Goal: Task Accomplishment & Management: Manage account settings

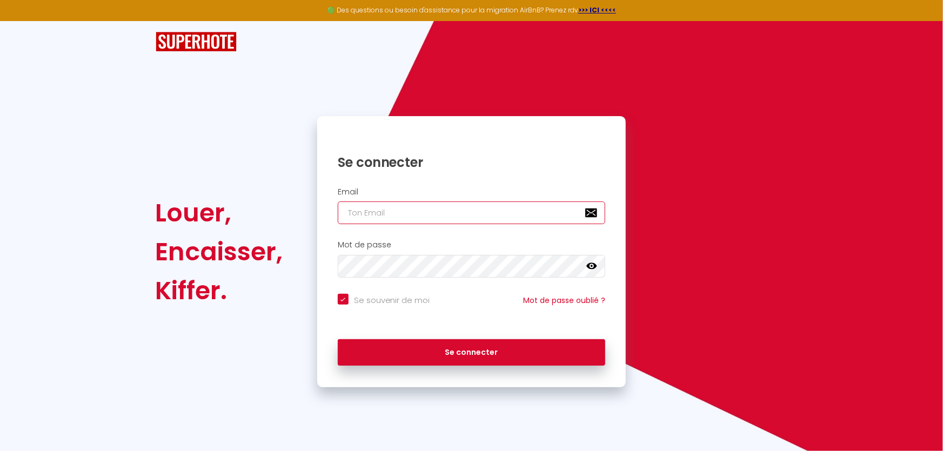
type input "[EMAIL_ADDRESS][DOMAIN_NAME]"
click at [419, 213] on input "[EMAIL_ADDRESS][DOMAIN_NAME]" at bounding box center [472, 213] width 268 height 23
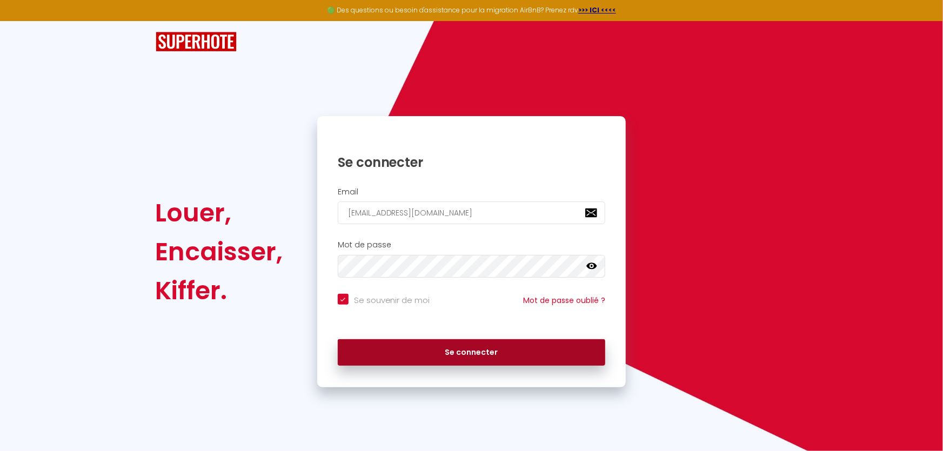
click at [425, 340] on button "Se connecter" at bounding box center [472, 352] width 268 height 27
checkbox input "true"
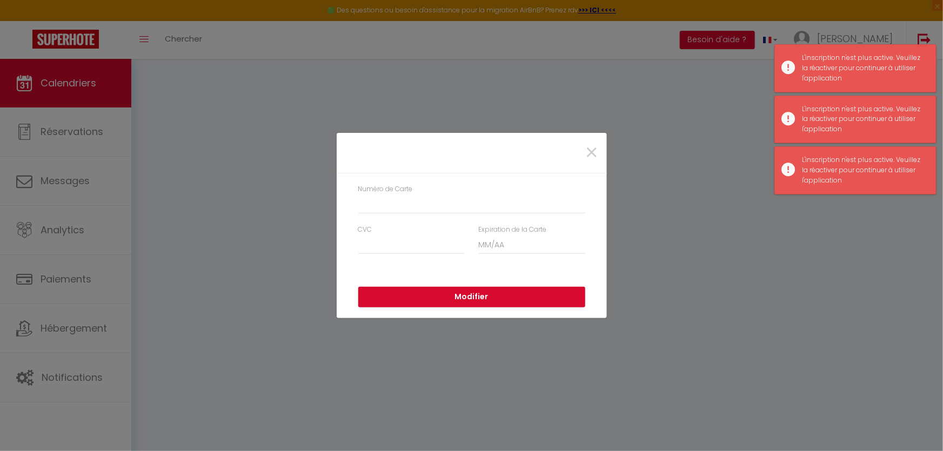
click at [340, 205] on div "Numéro de Carte CVC Expiration de la Carte" at bounding box center [472, 224] width 270 height 103
click at [379, 200] on input "Numéro de Carte" at bounding box center [471, 204] width 227 height 19
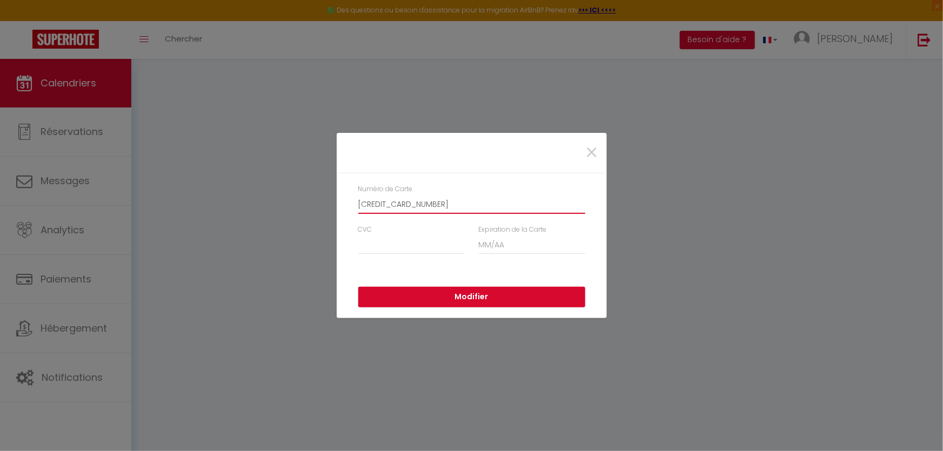
type input "4125251131586001"
click at [375, 253] on input "CVC" at bounding box center [411, 244] width 106 height 19
type input "0"
type input "171"
click at [526, 243] on input "Expiration de la Carte" at bounding box center [532, 244] width 106 height 19
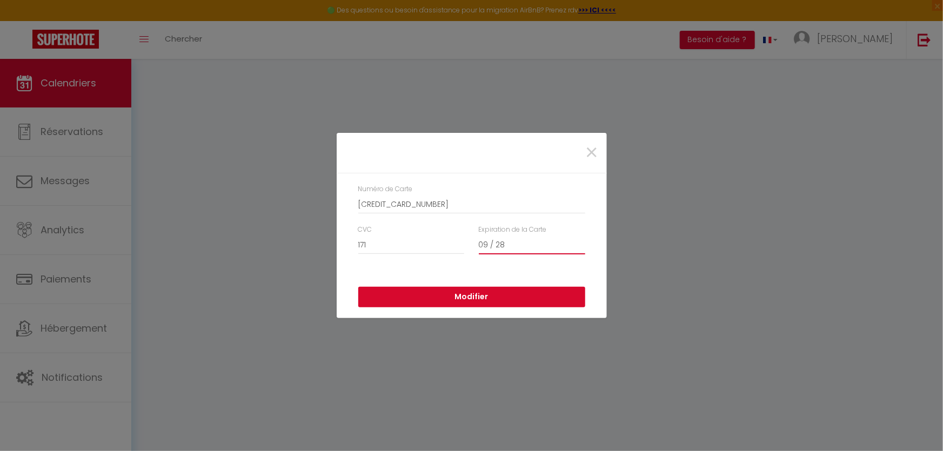
type input "09 / 28"
click at [474, 288] on button "Modifier" at bounding box center [471, 297] width 227 height 21
click at [385, 212] on input "Numéro de Carte" at bounding box center [471, 204] width 227 height 19
type input "4125251131586001"
type input "171"
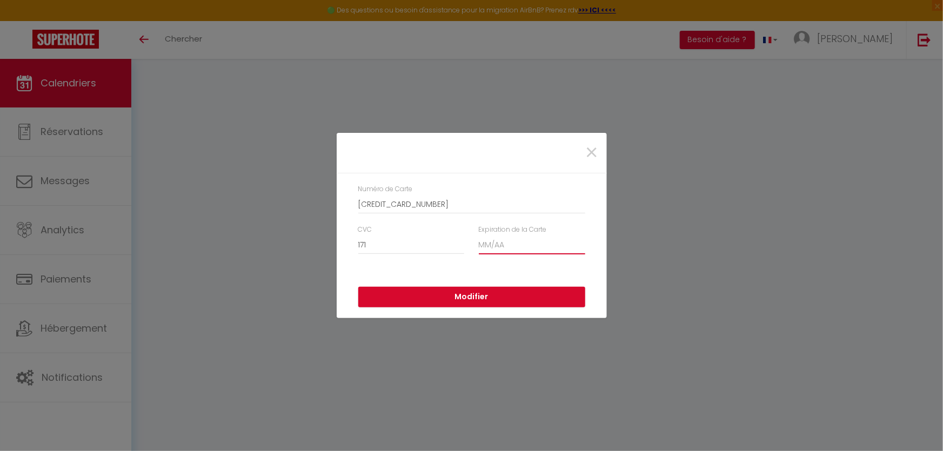
type input "09/2028"
click at [485, 289] on button "Modifier" at bounding box center [471, 297] width 227 height 21
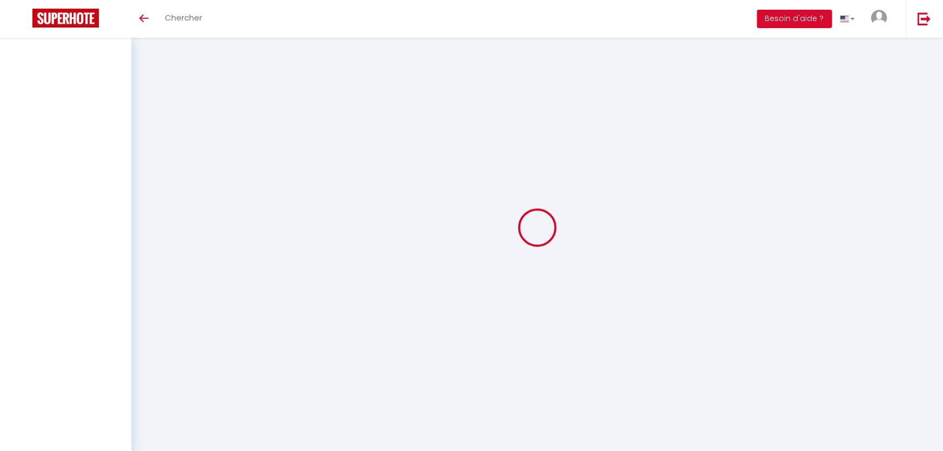
select select
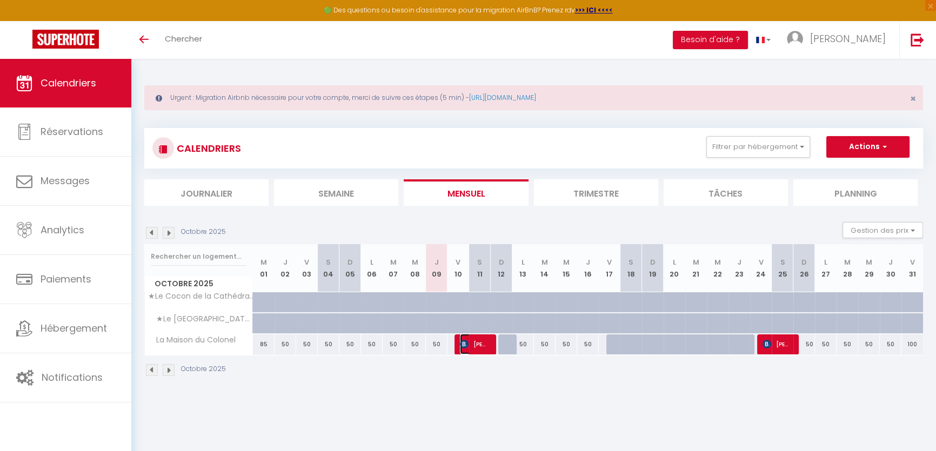
click at [464, 343] on img at bounding box center [464, 344] width 9 height 9
select select "OK"
select select "0"
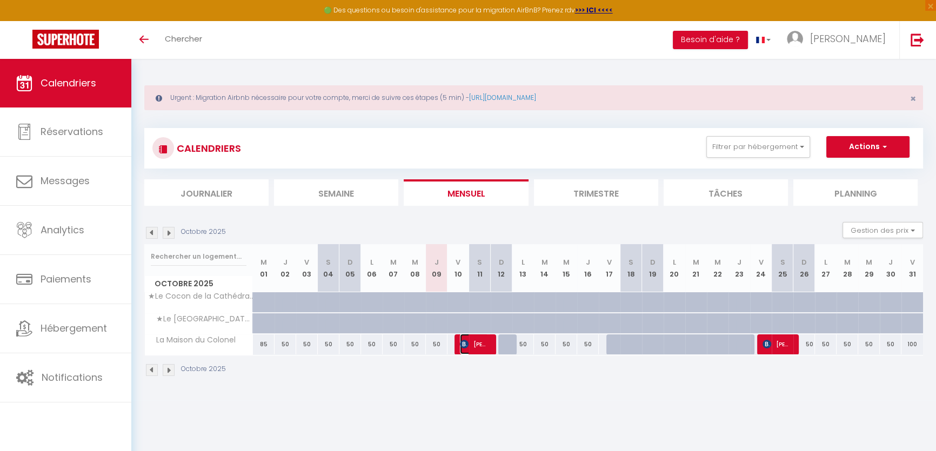
select select "1"
select select
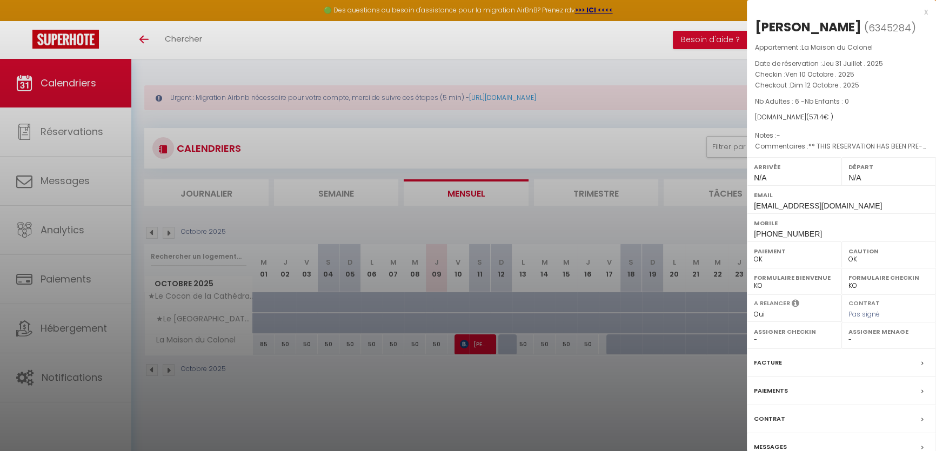
click at [774, 446] on label "Messages" at bounding box center [770, 447] width 33 height 11
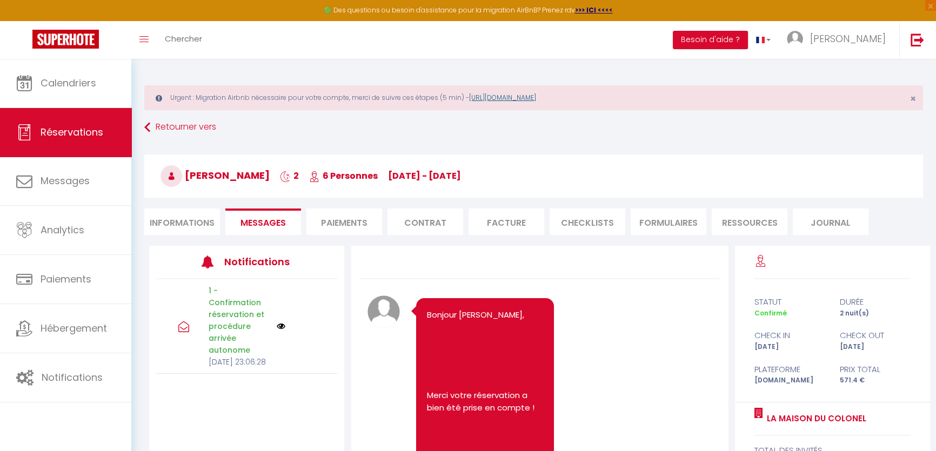
scroll to position [1438, 0]
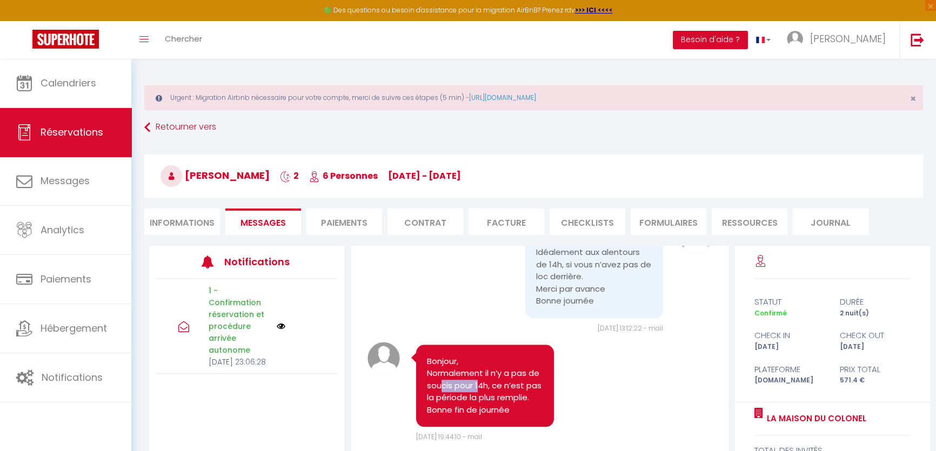
drag, startPoint x: 455, startPoint y: 373, endPoint x: 492, endPoint y: 378, distance: 37.7
click at [494, 376] on pre "Bonjour, Normalement il n’y a pas de soucis pour 14h, ce n’est pas la période l…" at bounding box center [485, 386] width 116 height 61
click at [454, 386] on pre "Bonjour, Normalement il n’y a pas de soucis pour 14h, ce n’est pas la période l…" at bounding box center [485, 386] width 116 height 61
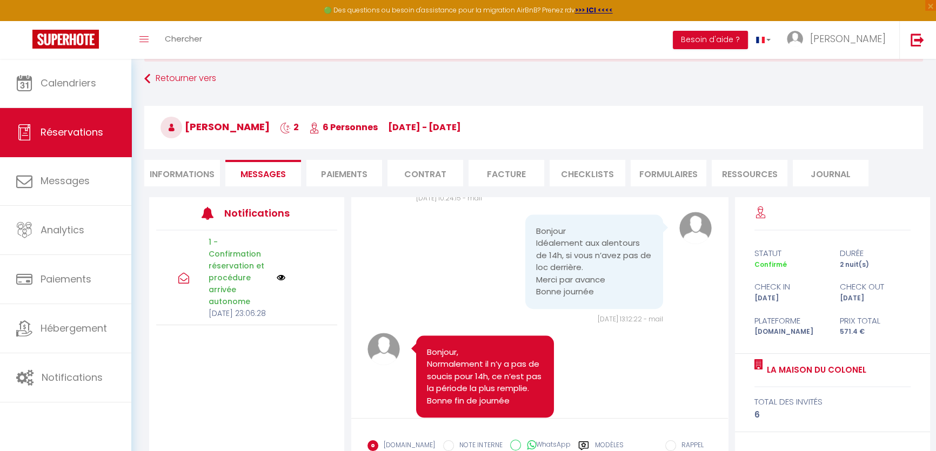
scroll to position [1143, 0]
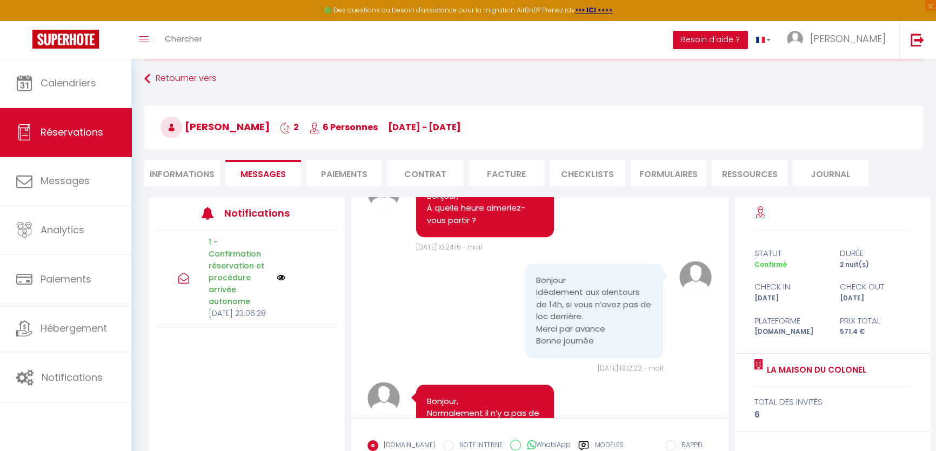
click at [389, 124] on img at bounding box center [384, 108] width 32 height 32
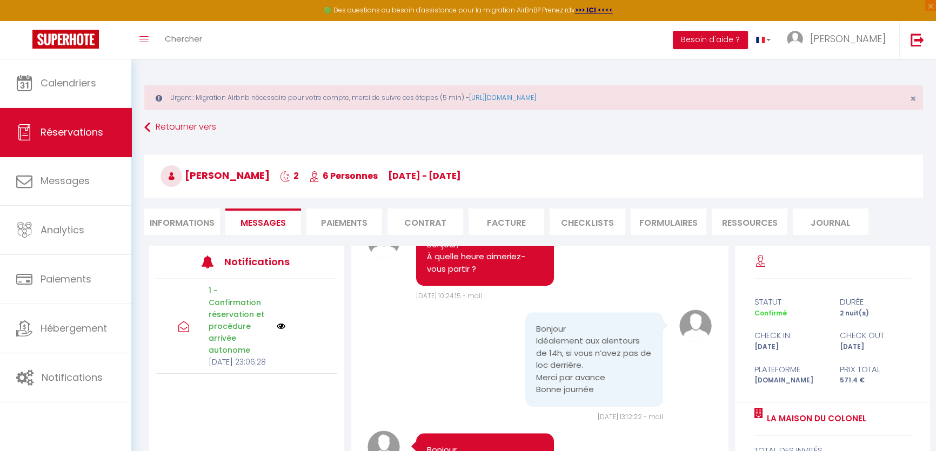
click at [379, 173] on img at bounding box center [384, 157] width 32 height 32
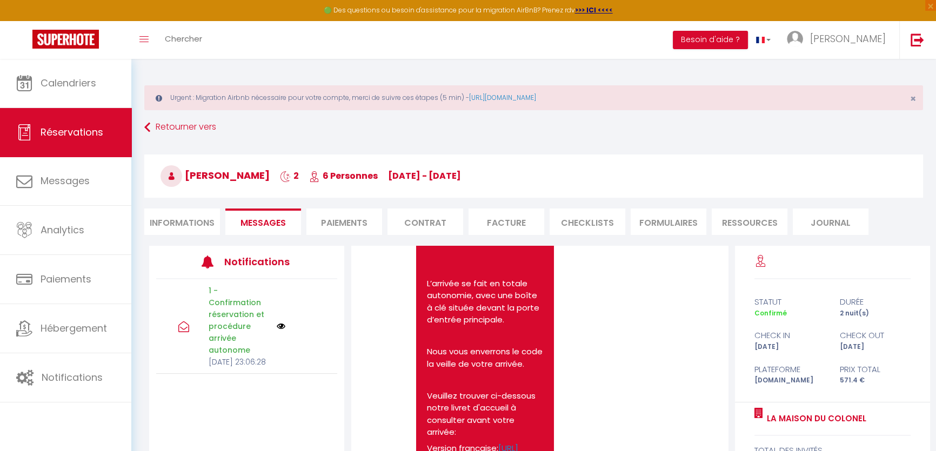
scroll to position [161, 0]
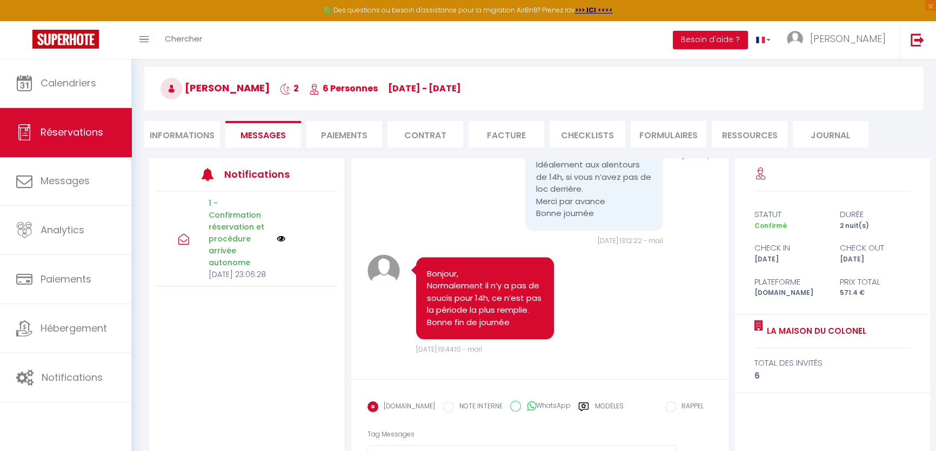
scroll to position [124, 0]
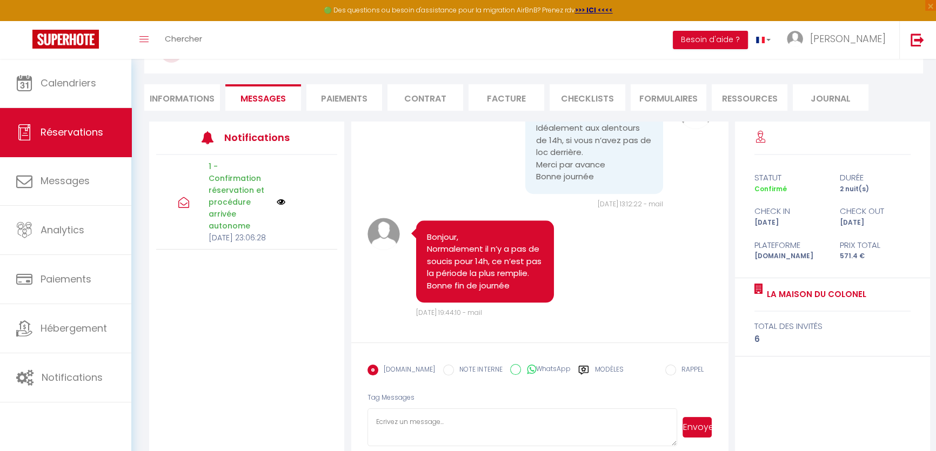
click at [665, 366] on input "RAPPEL" at bounding box center [670, 370] width 11 height 11
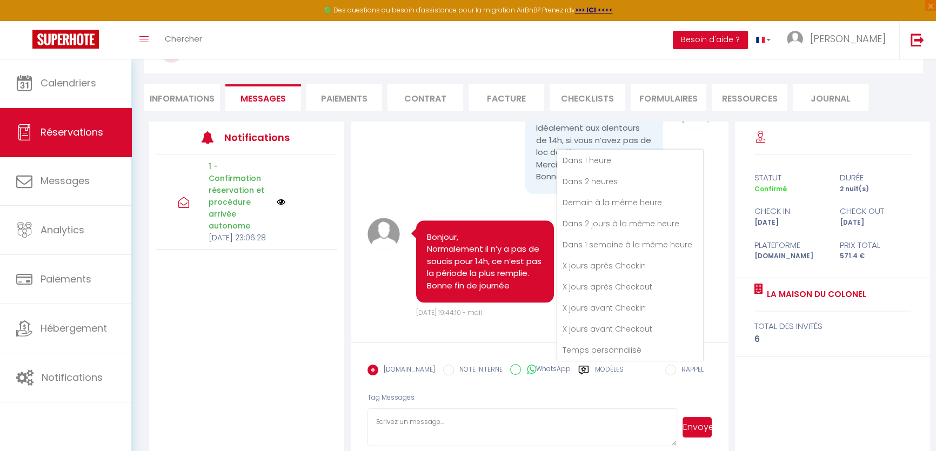
click at [594, 365] on label "Modèles" at bounding box center [608, 374] width 29 height 19
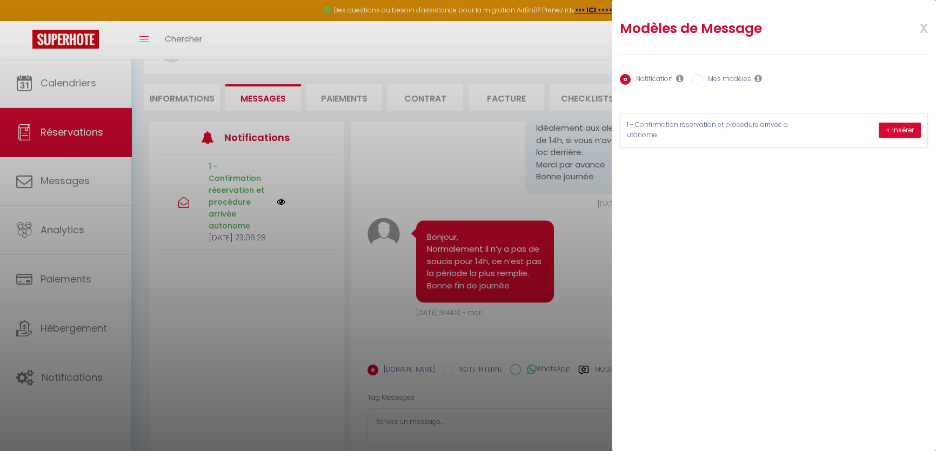
click at [714, 81] on label "Mes modèles" at bounding box center [727, 80] width 49 height 12
click at [712, 79] on label "Mes modèles" at bounding box center [727, 80] width 49 height 12
click at [703, 79] on input "Mes modèles" at bounding box center [697, 79] width 11 height 11
radio input "true"
radio input "false"
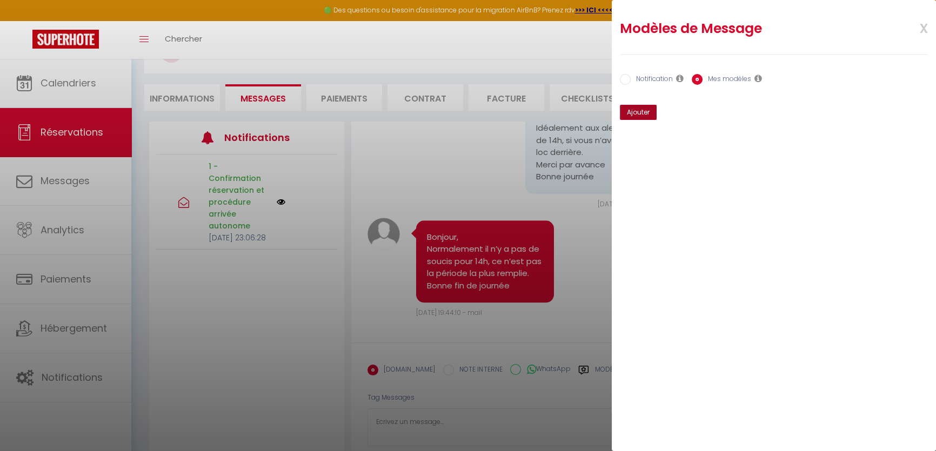
click at [638, 116] on button "Ajouter" at bounding box center [638, 112] width 37 height 15
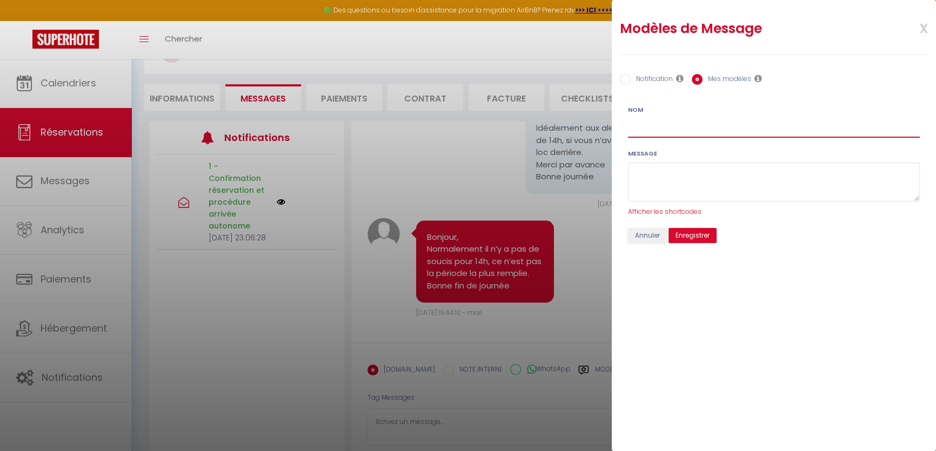
click at [651, 122] on input "Nom" at bounding box center [774, 127] width 292 height 19
click at [557, 307] on div at bounding box center [468, 225] width 936 height 451
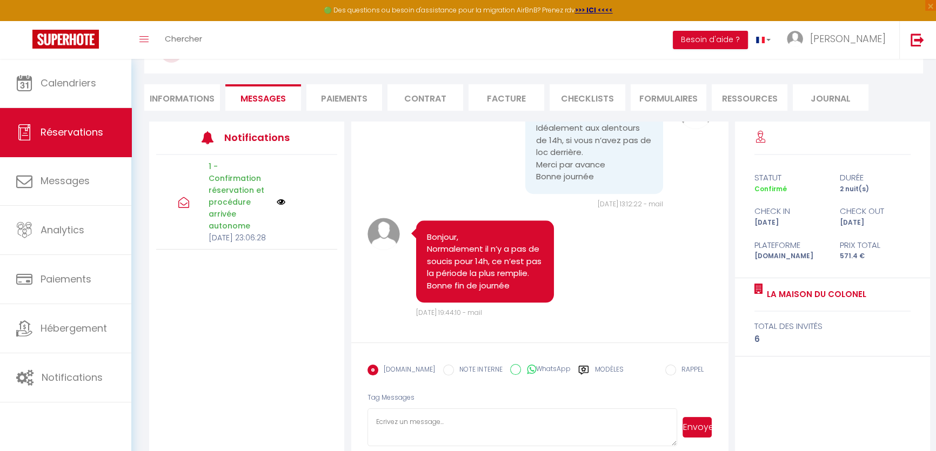
click at [426, 409] on textarea at bounding box center [523, 428] width 310 height 38
type textarea "Bonjour, Voici votre code pour la boite à clés: 1710 N'hésitez pas si besoin, à…"
click at [698, 417] on button "Envoyer" at bounding box center [697, 427] width 29 height 21
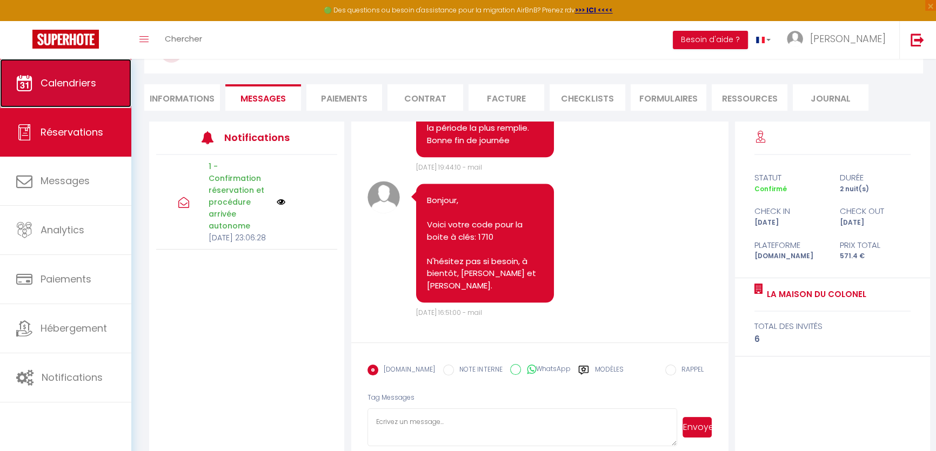
click at [54, 92] on link "Calendriers" at bounding box center [65, 83] width 131 height 49
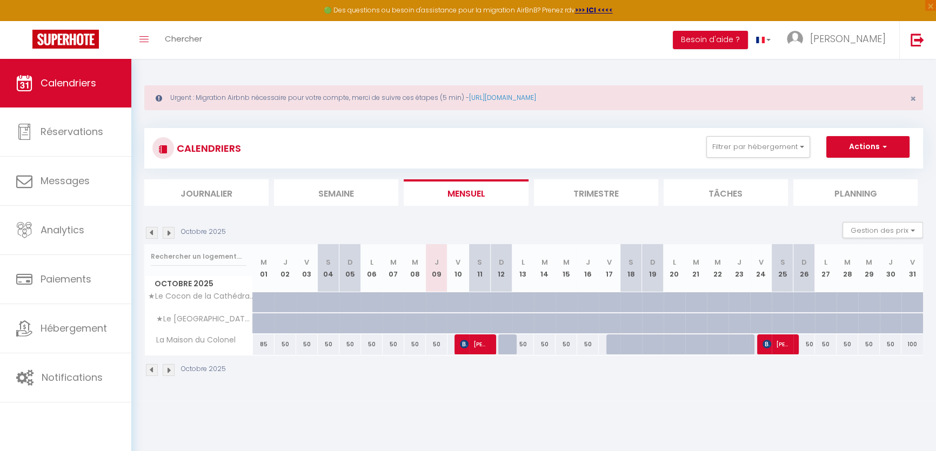
click at [614, 197] on li "Trimestre" at bounding box center [596, 192] width 124 height 26
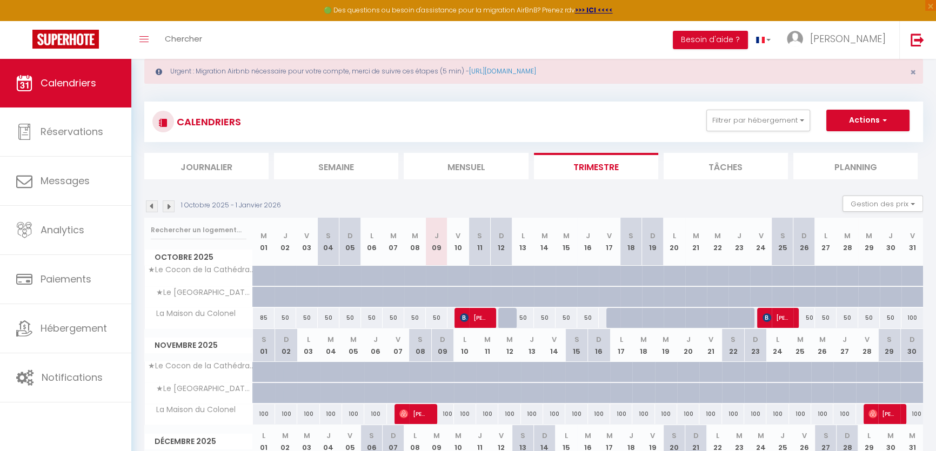
scroll to position [49, 0]
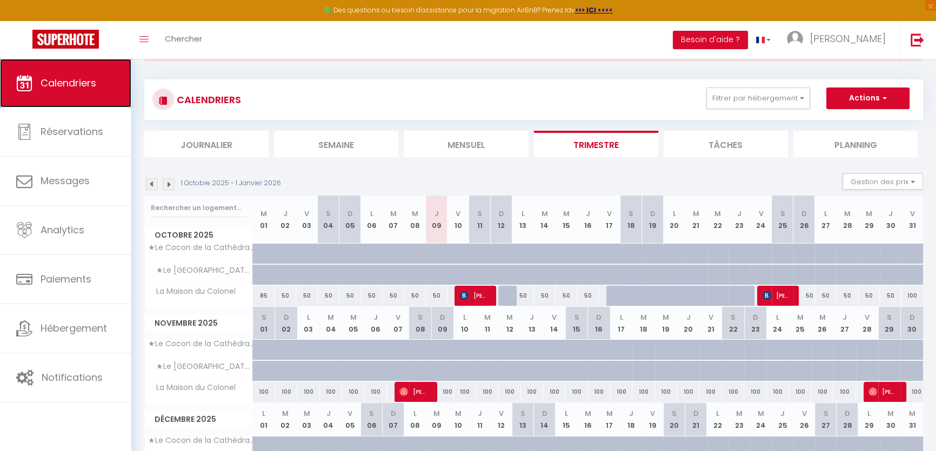
click at [38, 98] on link "Calendriers" at bounding box center [65, 83] width 131 height 49
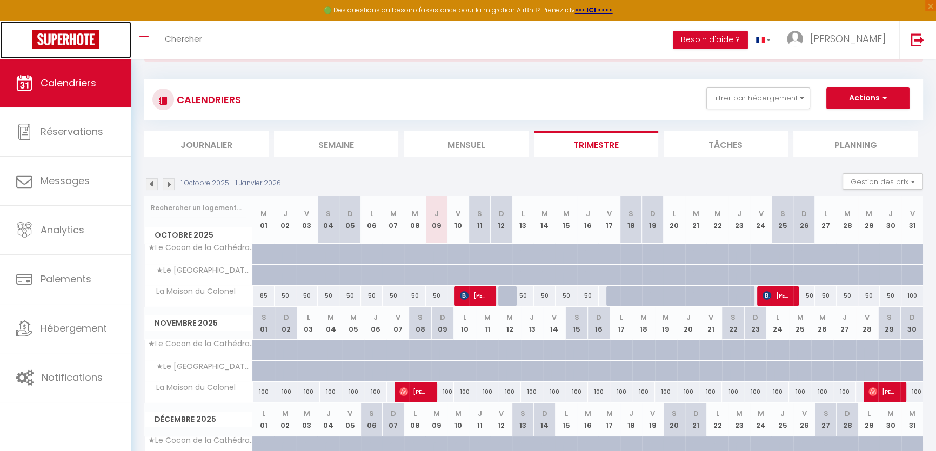
click at [60, 41] on img at bounding box center [65, 39] width 66 height 19
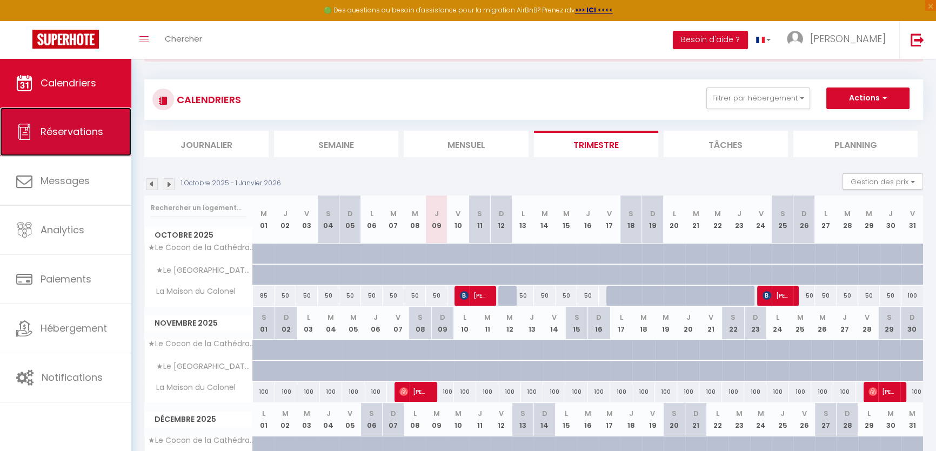
click at [71, 125] on span "Réservations" at bounding box center [72, 132] width 63 height 14
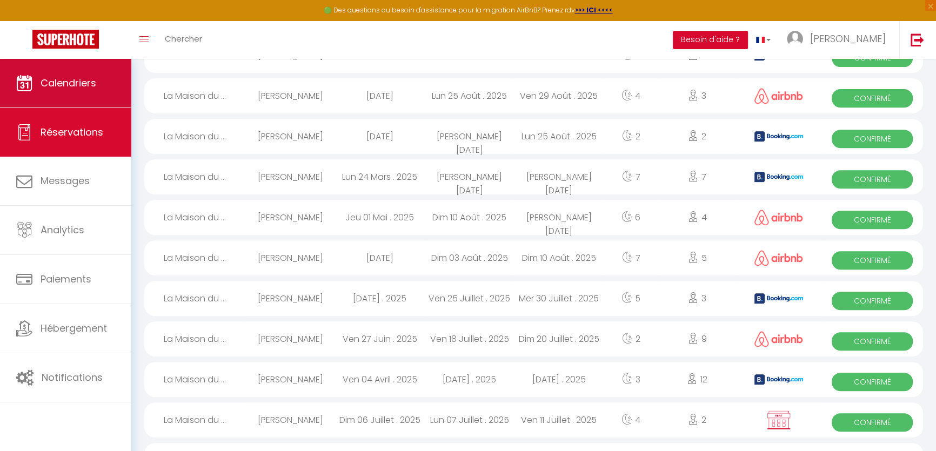
scroll to position [490, 0]
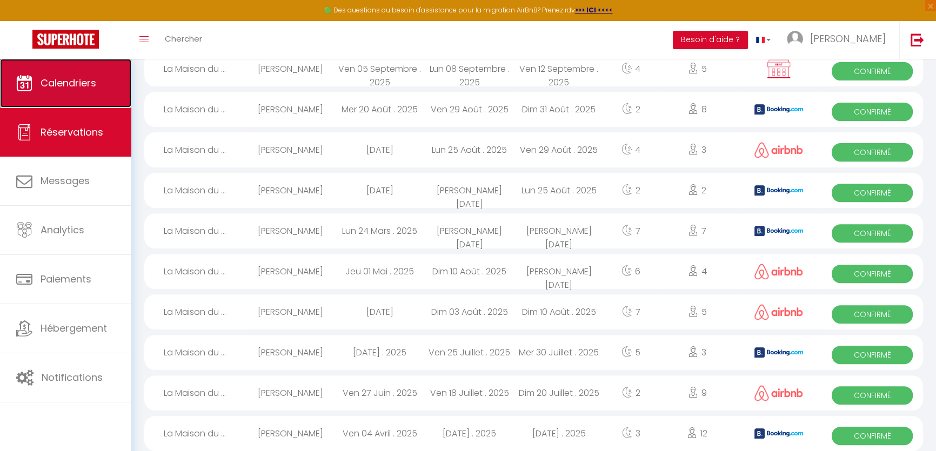
click at [77, 84] on span "Calendriers" at bounding box center [69, 83] width 56 height 14
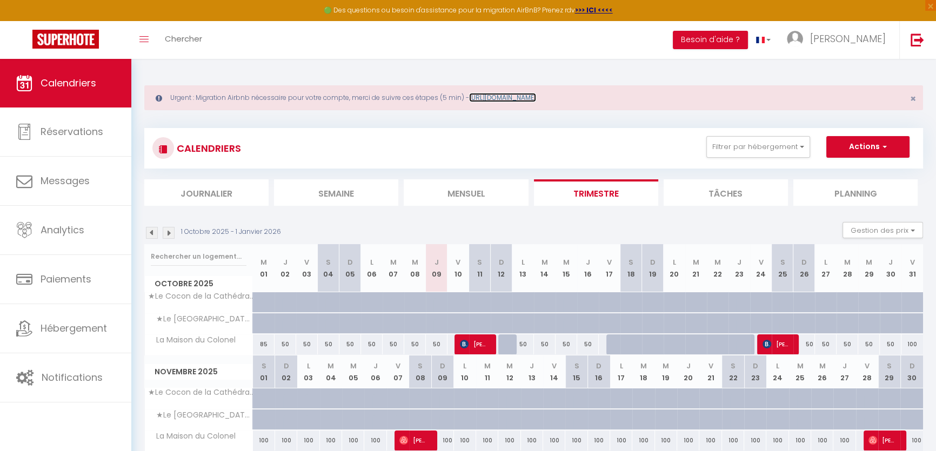
click at [536, 97] on link "https://superhote.com/migration-airbnb" at bounding box center [502, 97] width 67 height 9
click at [850, 43] on link "[PERSON_NAME]" at bounding box center [839, 40] width 121 height 38
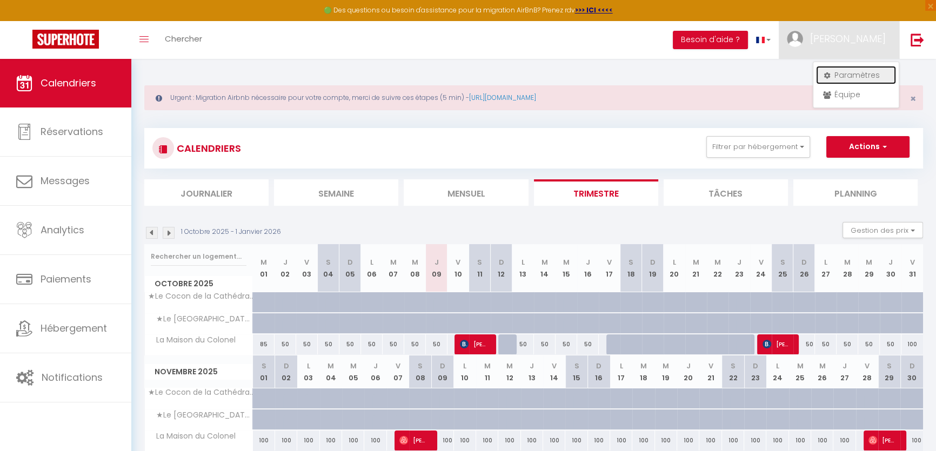
click at [852, 75] on link "Paramètres" at bounding box center [856, 75] width 80 height 18
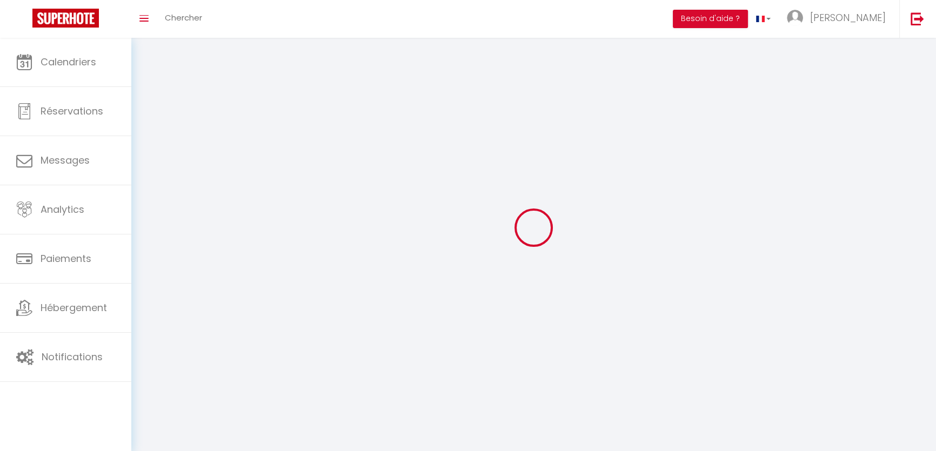
type input "[PERSON_NAME]"
type input "JOUVE"
type input "0647400687"
type input "[PERSON_NAME]"
type input "43230"
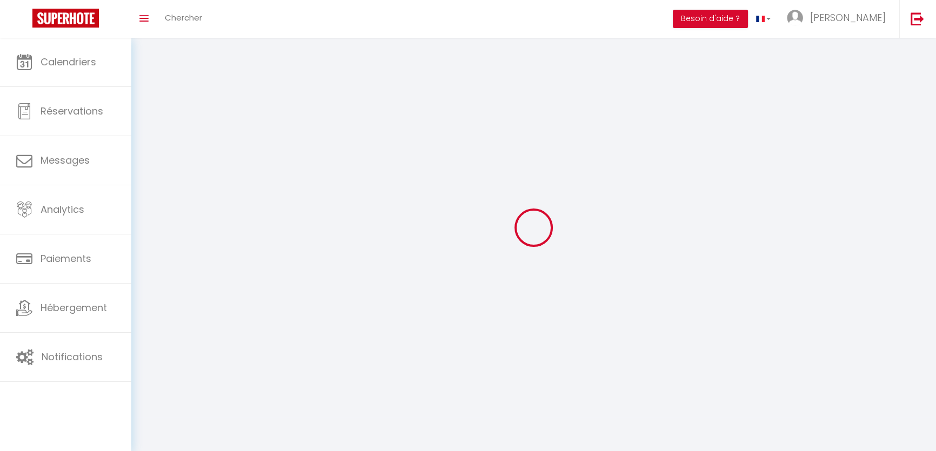
type input "PAULHAGUET"
type input "p2LtsqMSHZEqecdjJ3sjUuh2b"
type input "imQwvGKJsEyOeV9oSzbgkbF3Z"
type input "p2LtsqMSHZEqecdjJ3sjUuh2b"
type input "imQwvGKJsEyOeV9oSzbgkbF3Z"
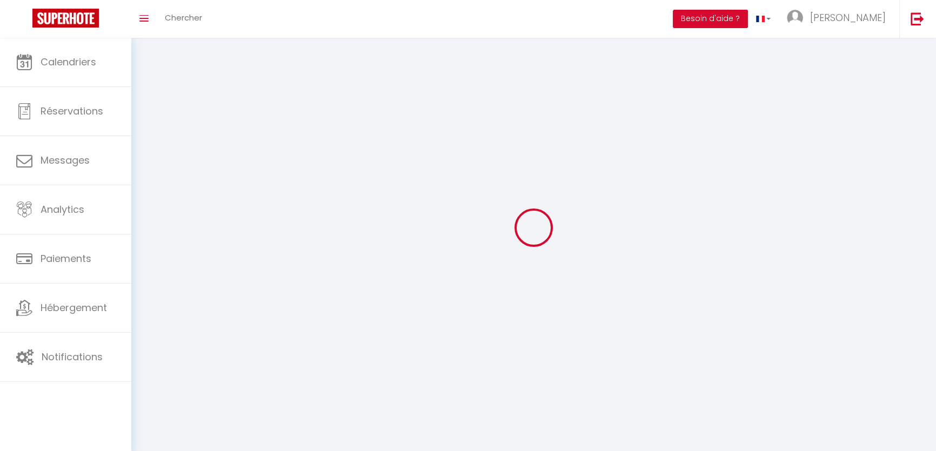
type input "[URL][DOMAIN_NAME]"
select select "28"
select select "fr"
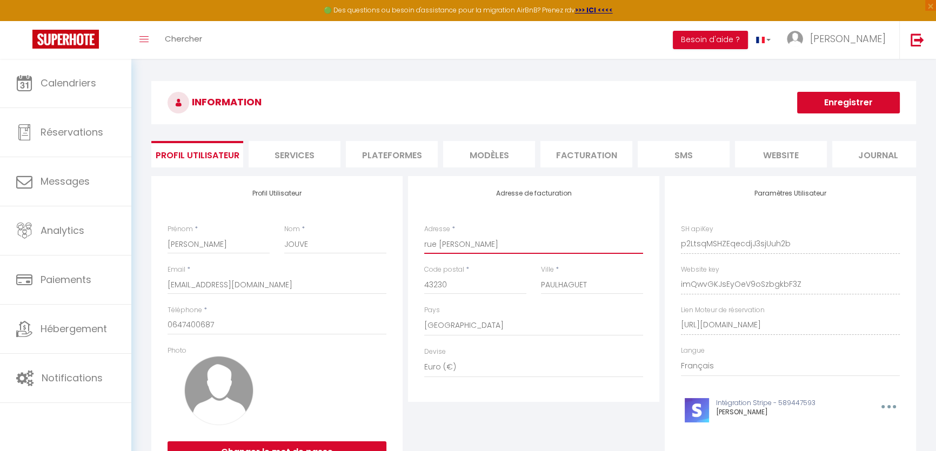
drag, startPoint x: 518, startPoint y: 250, endPoint x: 372, endPoint y: 236, distance: 146.6
click at [376, 237] on div "Profil Utilisateur Prénom * Florian Nom * JOUVE Email * florianjouve15@hotmail.…" at bounding box center [534, 334] width 770 height 316
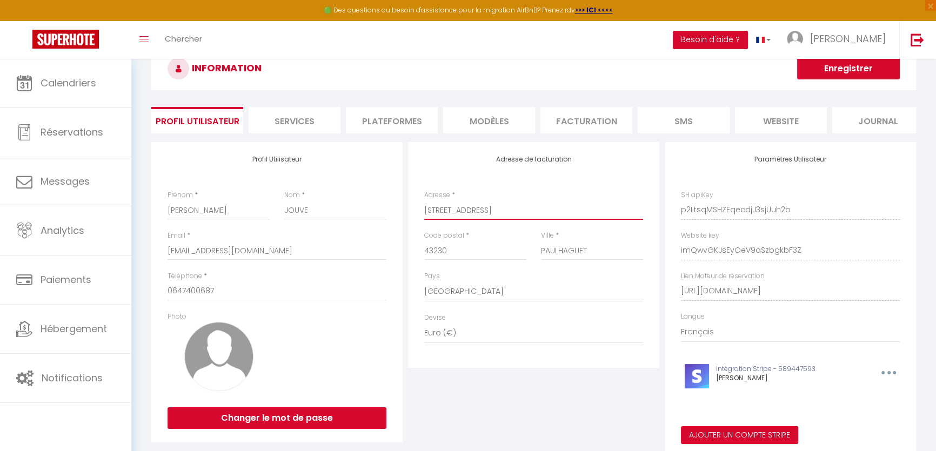
scroll to position [77, 0]
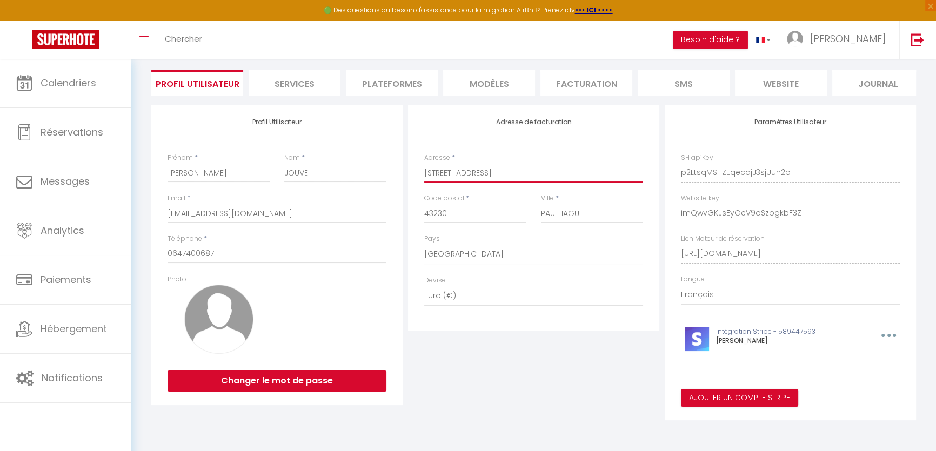
type input "7 Avenue du Commandant Gabon"
drag, startPoint x: 432, startPoint y: 216, endPoint x: 337, endPoint y: 208, distance: 94.9
click at [355, 212] on div "Profil Utilisateur Prénom * Florian Nom * JOUVE Email * florianjouve15@hotmail.…" at bounding box center [534, 263] width 770 height 316
type input "15200"
drag, startPoint x: 611, startPoint y: 213, endPoint x: 419, endPoint y: 200, distance: 192.3
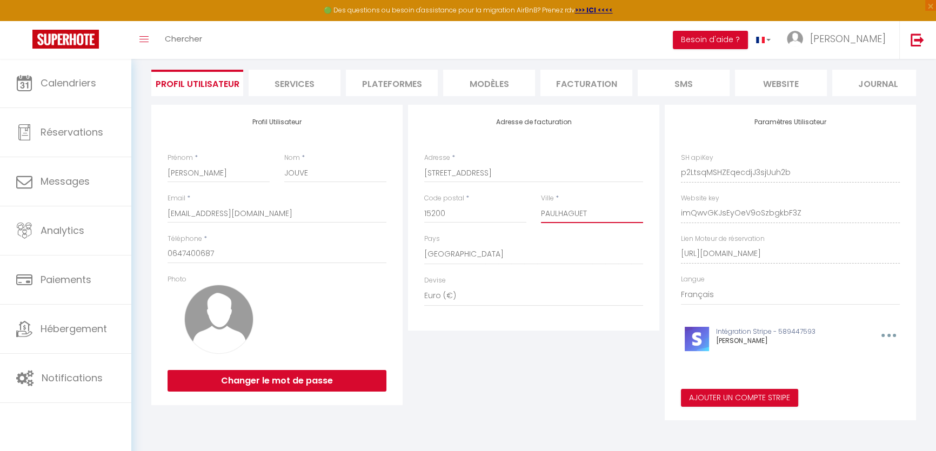
click at [415, 205] on div "Adresse de facturation Adresse * 7 Avenue du Commandant Gabon Code postal * 152…" at bounding box center [533, 218] width 251 height 226
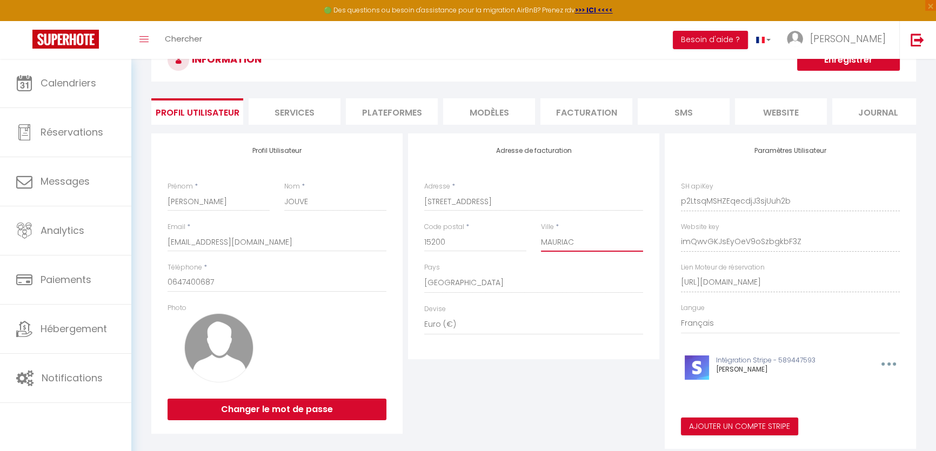
scroll to position [0, 0]
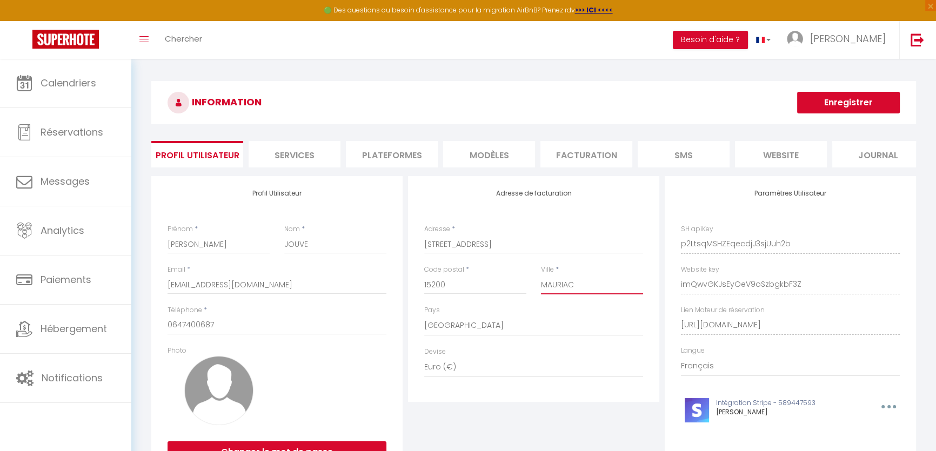
type input "MAURIAC"
click at [881, 103] on button "Enregistrer" at bounding box center [848, 103] width 103 height 22
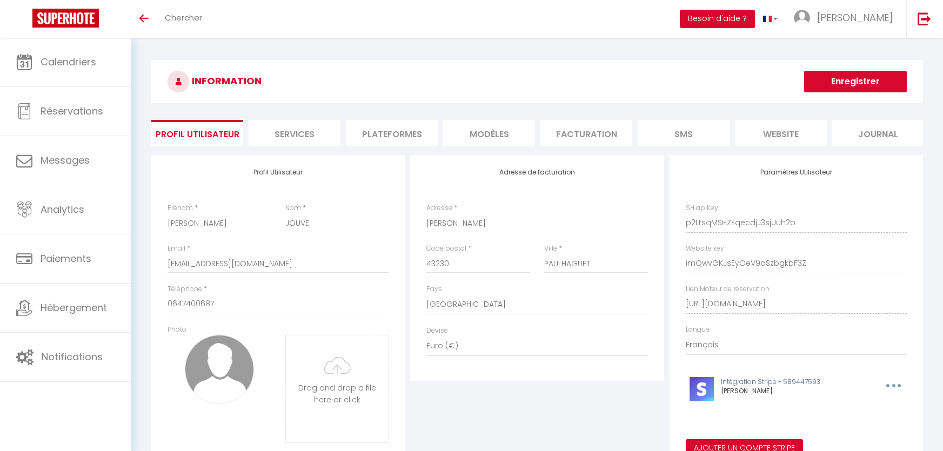
select select "28"
select select "fr"
